Goal: Information Seeking & Learning: Learn about a topic

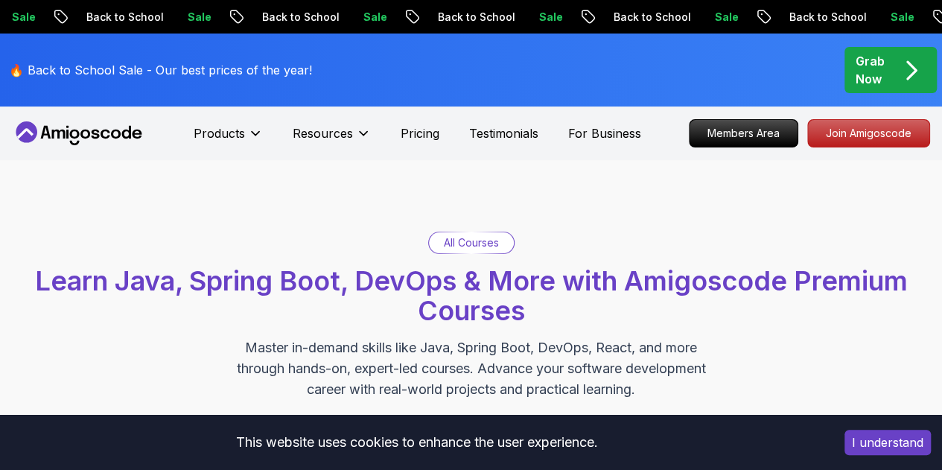
click at [10, 219] on div "All Courses Learn Java, Spring Boot, DevOps & More with Amigoscode Premium Cour…" at bounding box center [471, 315] width 942 height 311
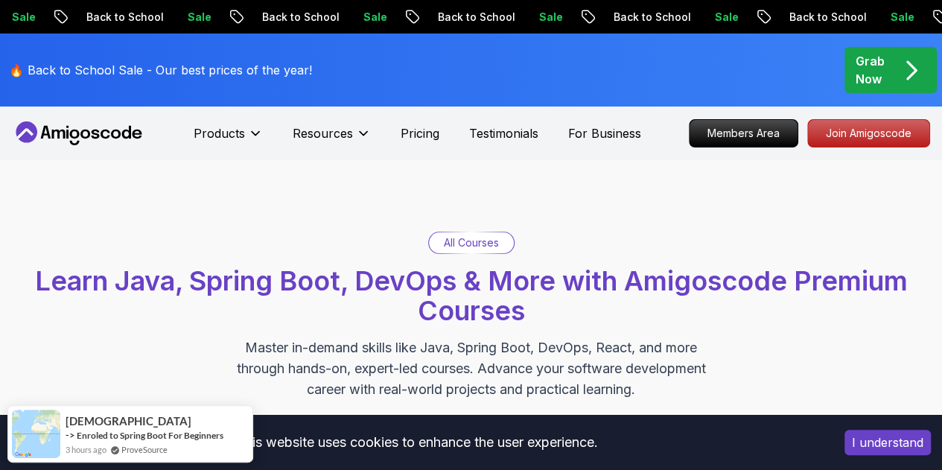
click at [12, 206] on div "All Courses Learn Java, Spring Boot, DevOps & More with Amigoscode Premium Cour…" at bounding box center [471, 315] width 942 height 311
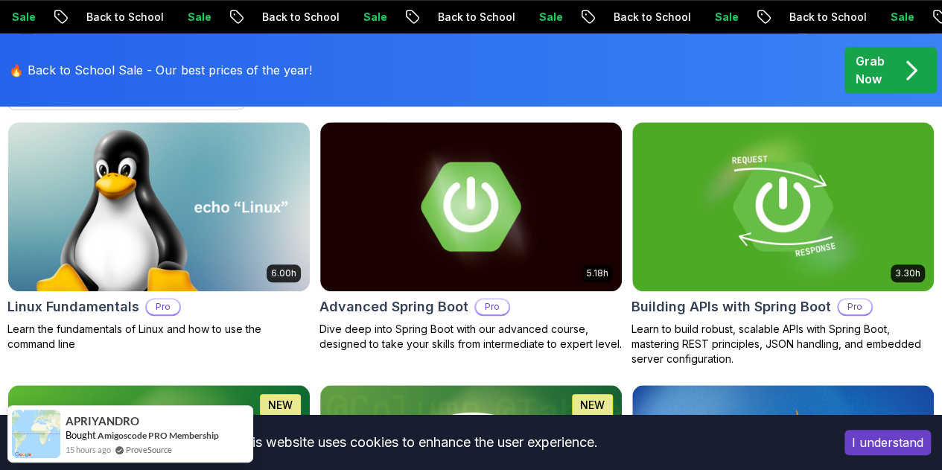
scroll to position [596, 0]
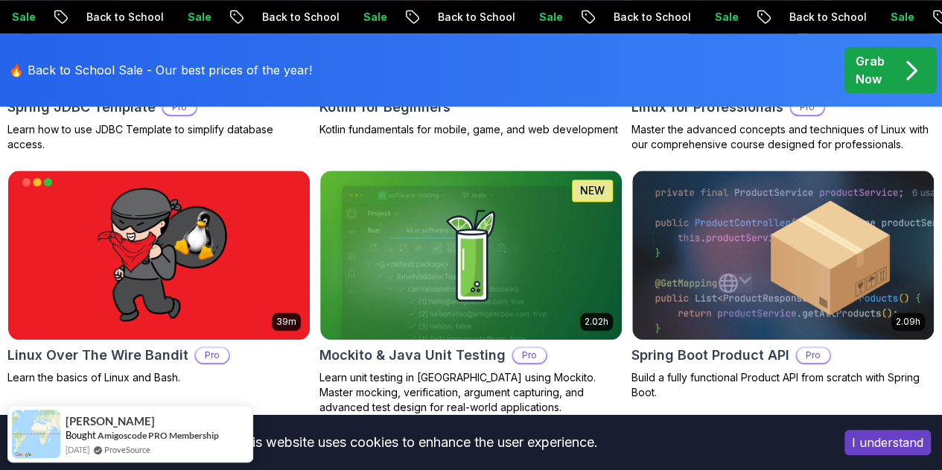
scroll to position [6958, 0]
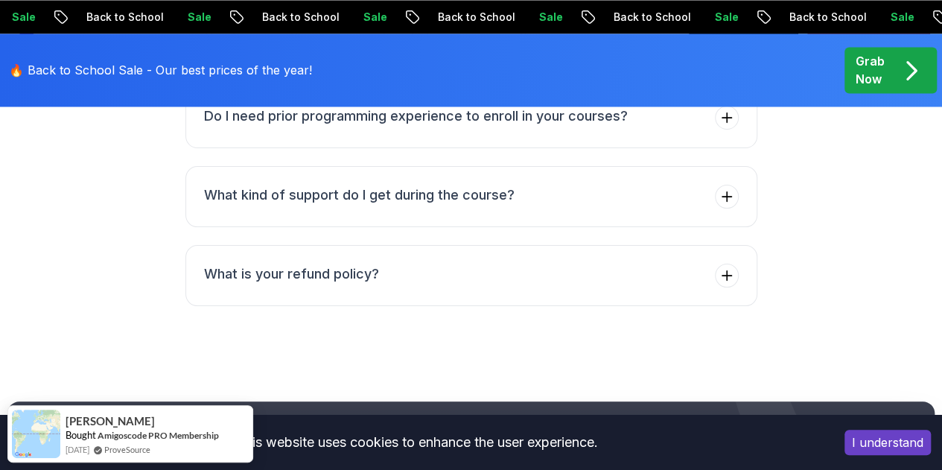
drag, startPoint x: 461, startPoint y: 235, endPoint x: 450, endPoint y: 229, distance: 11.7
drag, startPoint x: 450, startPoint y: 229, endPoint x: 444, endPoint y: 200, distance: 29.8
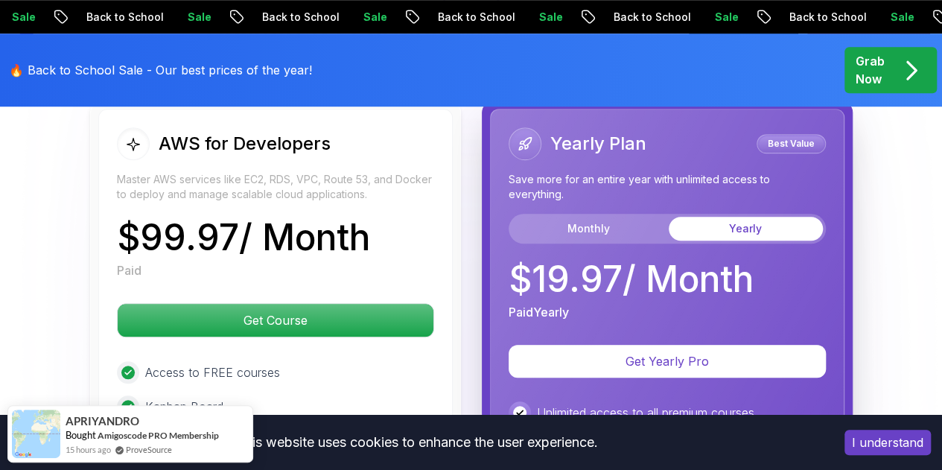
scroll to position [3375, 0]
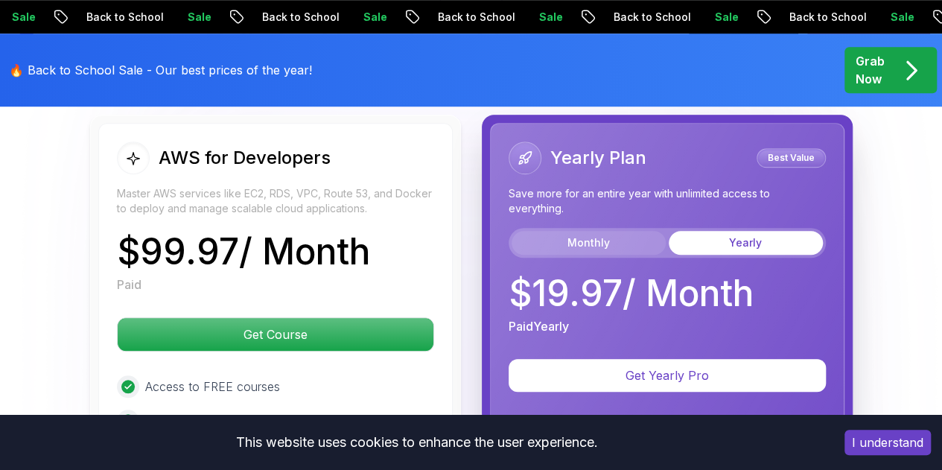
click at [596, 236] on button "Monthly" at bounding box center [589, 243] width 154 height 24
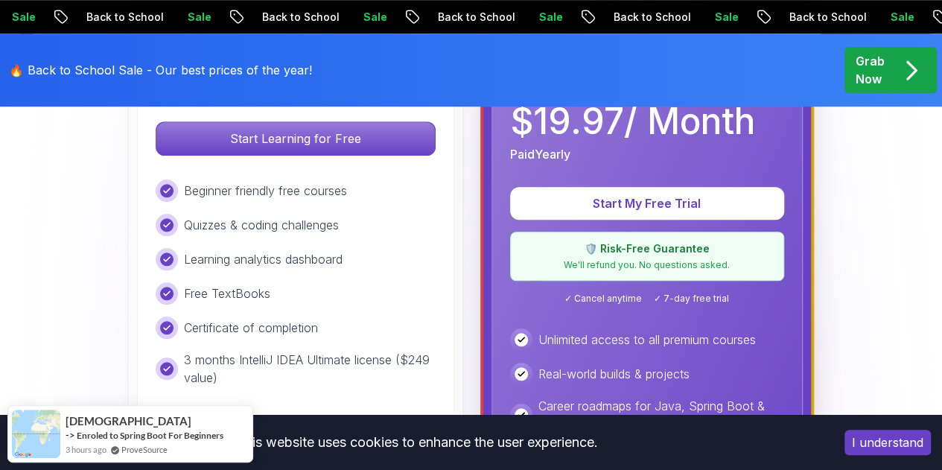
scroll to position [743, 0]
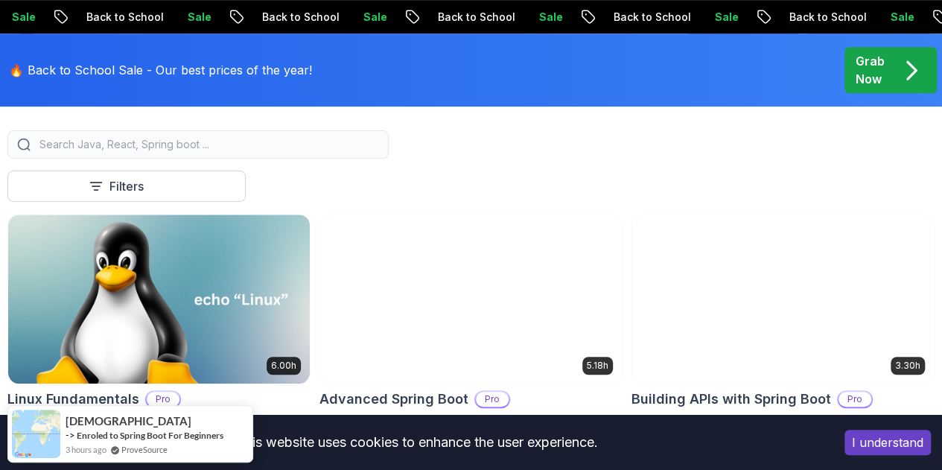
scroll to position [480, 0]
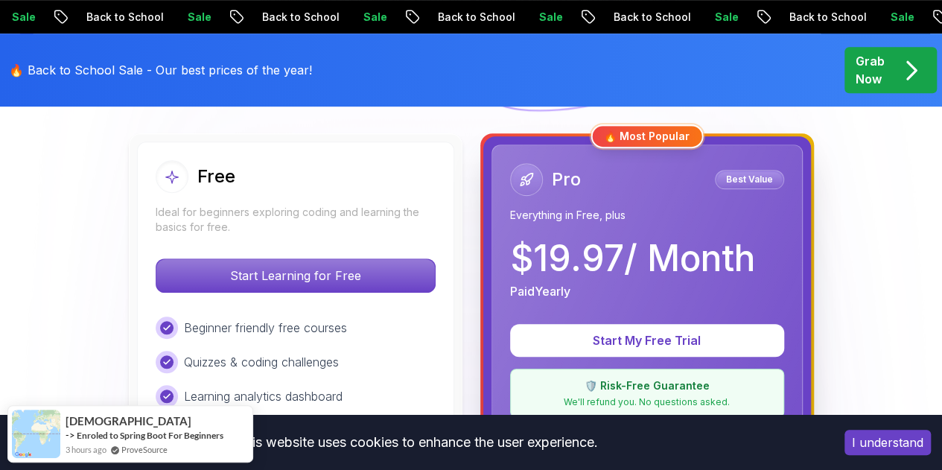
scroll to position [548, 0]
